Goal: Find specific page/section: Find specific page/section

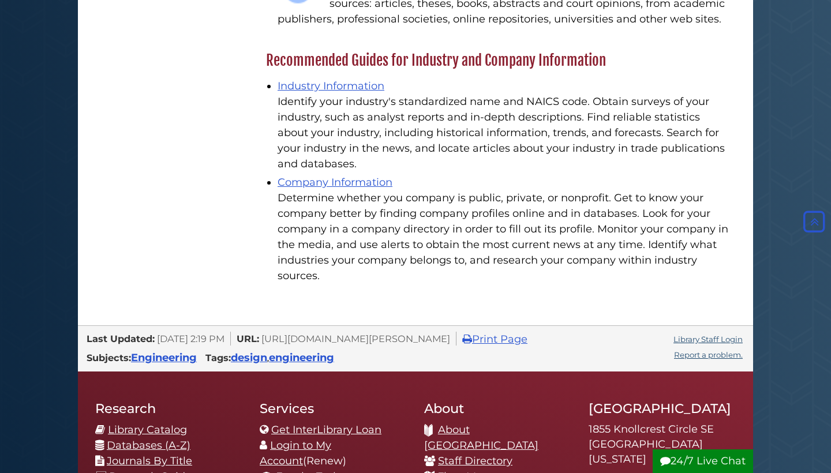
scroll to position [2378, 0]
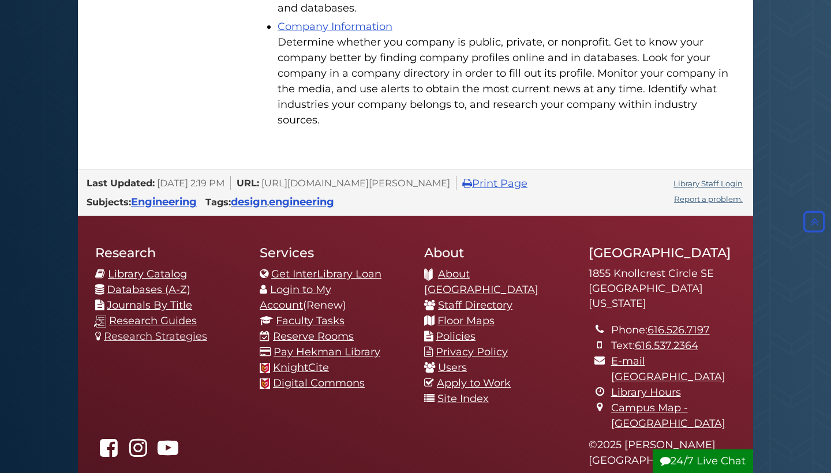
click at [175, 330] on link "Research Strategies" at bounding box center [155, 336] width 103 height 13
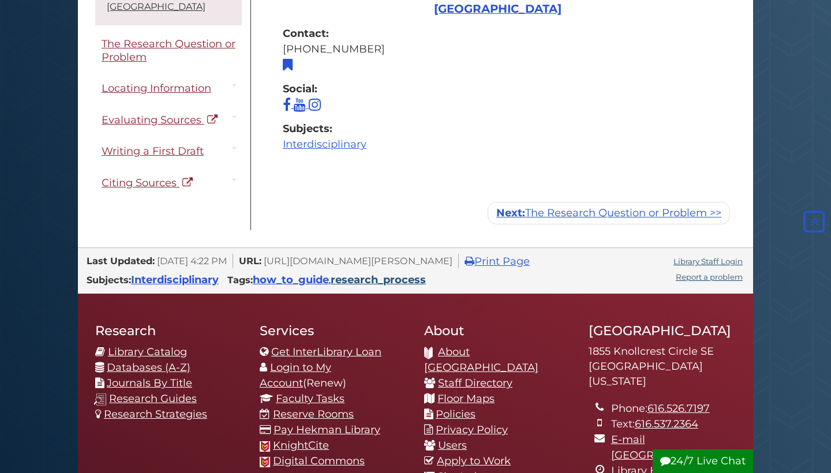
scroll to position [1295, 0]
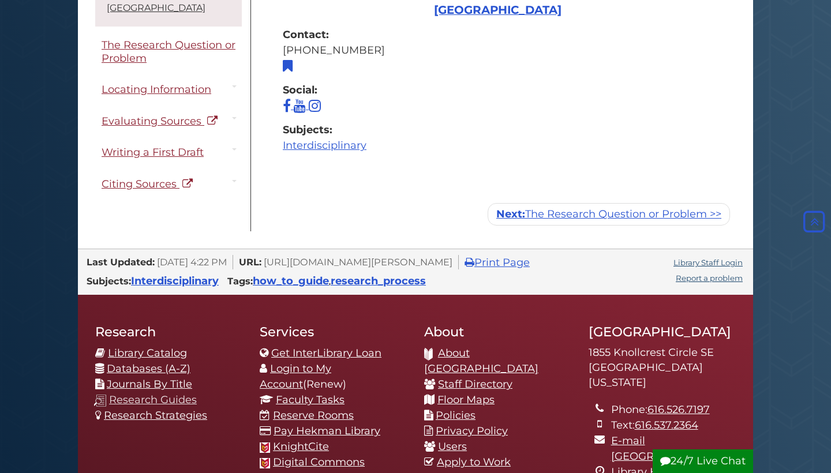
click at [182, 398] on link "Research Guides" at bounding box center [153, 400] width 88 height 13
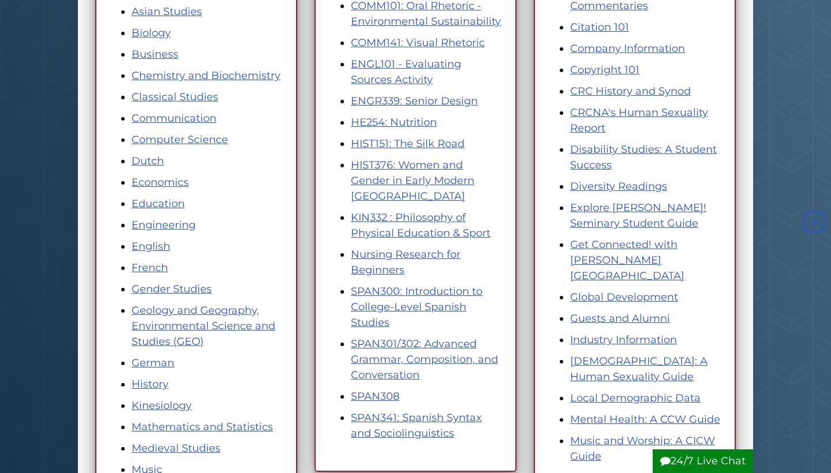
scroll to position [279, 0]
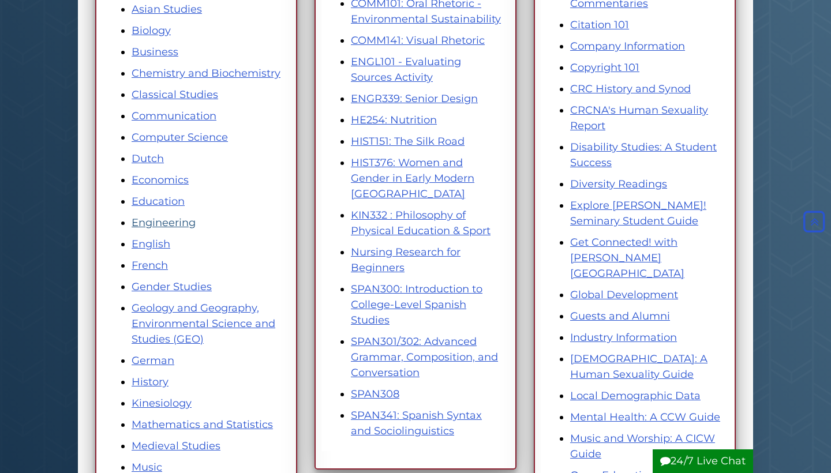
click at [156, 221] on link "Engineering" at bounding box center [164, 222] width 64 height 13
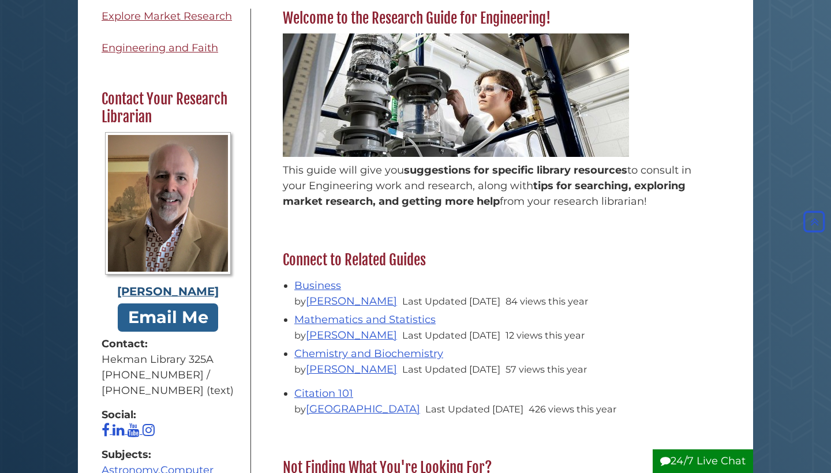
scroll to position [277, 0]
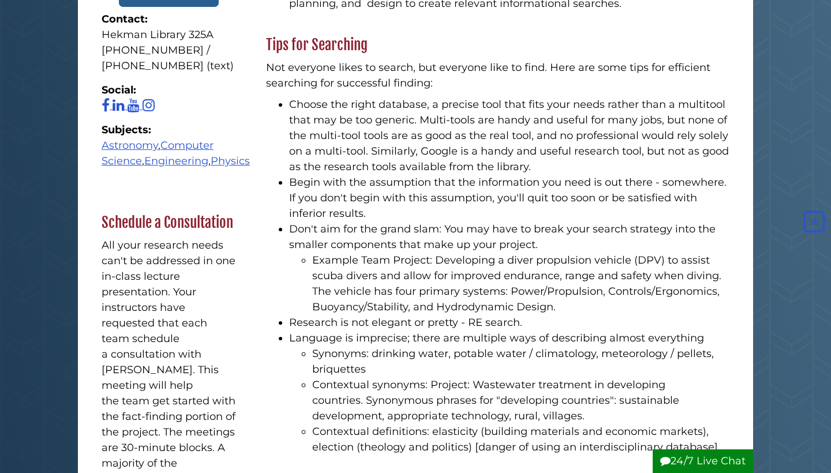
scroll to position [408, 0]
